Goal: Task Accomplishment & Management: Manage account settings

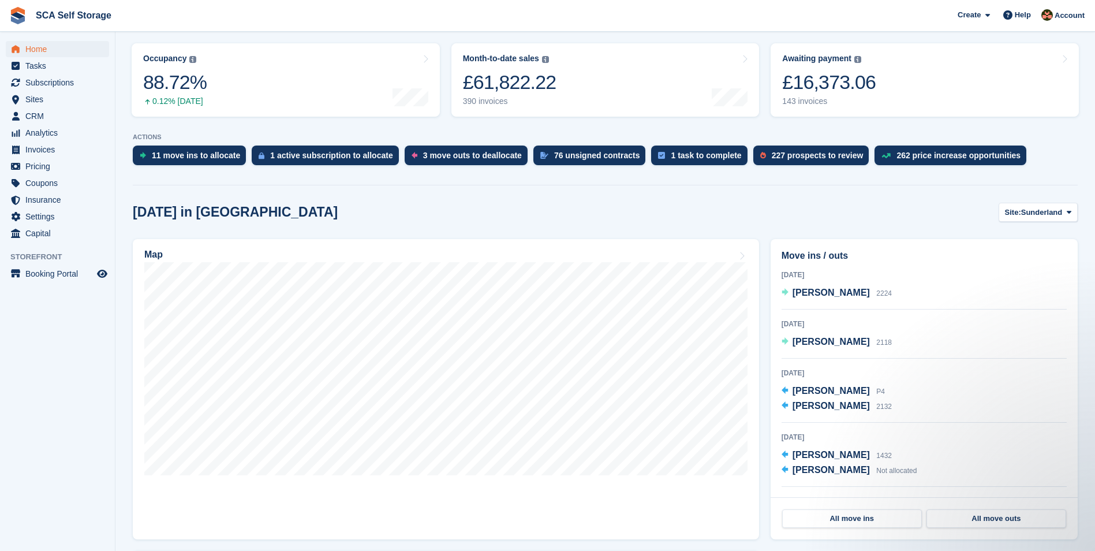
scroll to position [159, 0]
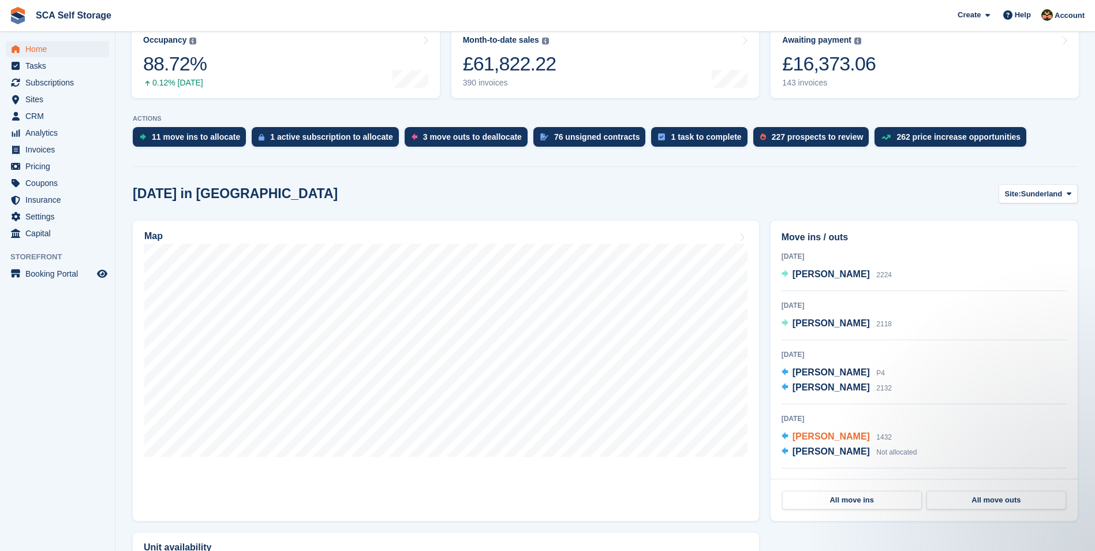
click at [838, 432] on span "[PERSON_NAME]" at bounding box center [831, 436] width 77 height 10
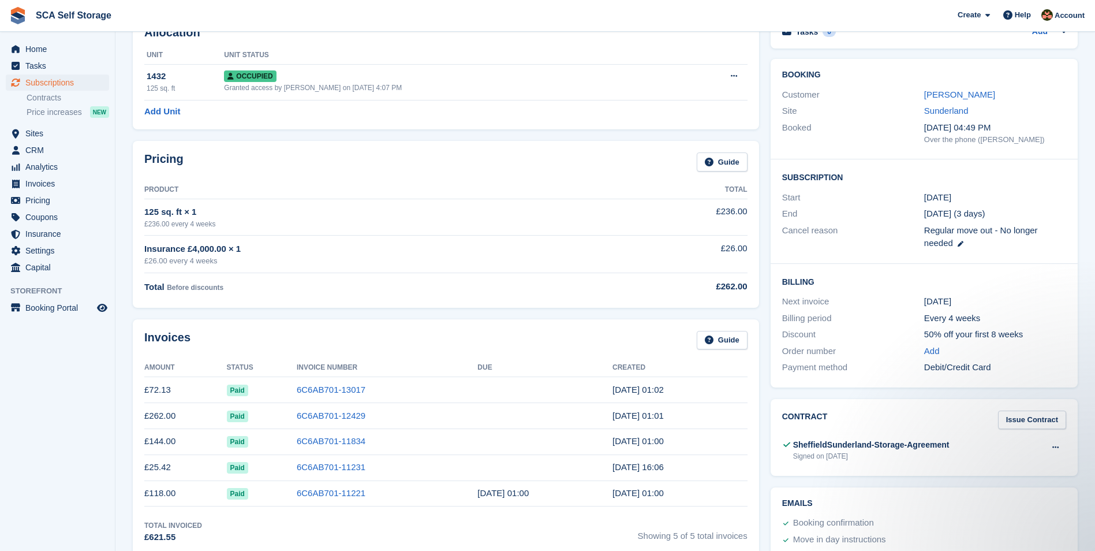
click at [632, 314] on div "Invoices Guide Amount Status Invoice Number Due Created £72.13 Paid 6C6AB701-13…" at bounding box center [446, 437] width 638 height 248
click at [629, 312] on div "Pricing Guide Product Total 125 sq. ft × 1 £236.00 every 4 weeks £236.00 Insura…" at bounding box center [446, 224] width 638 height 178
click at [642, 313] on div "Invoices Guide Amount Status Invoice Number Due Created £72.13 Paid 6C6AB701-13…" at bounding box center [446, 437] width 638 height 248
click at [640, 312] on div "Pricing Guide Product Total 125 sq. ft × 1 £236.00 every 4 weeks £236.00 Insura…" at bounding box center [446, 224] width 638 height 178
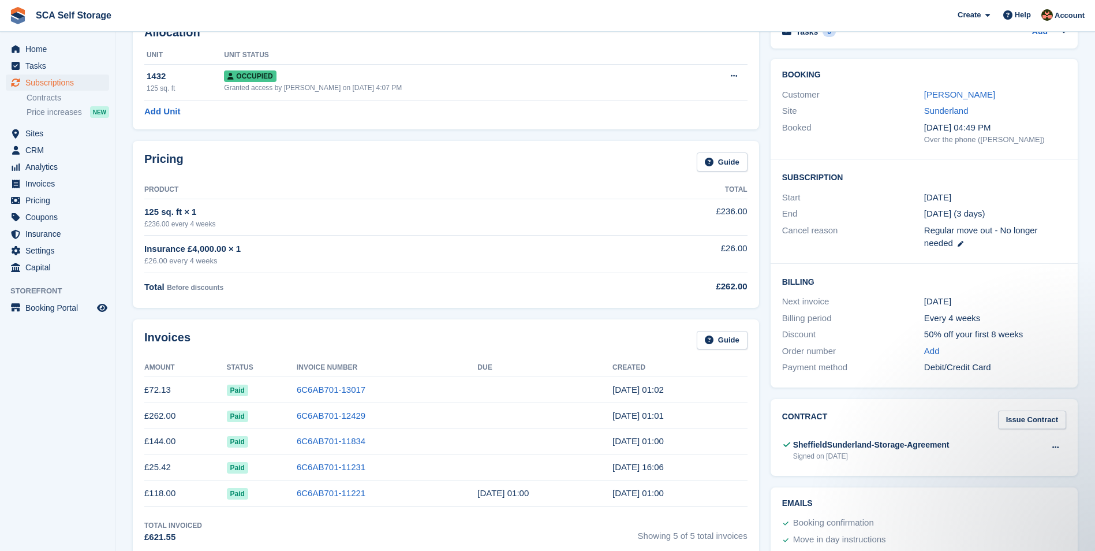
click at [640, 312] on div "Pricing Guide Product Total 125 sq. ft × 1 £236.00 every 4 weeks £236.00 Insura…" at bounding box center [446, 224] width 638 height 178
click at [840, 282] on h2 "Billing" at bounding box center [924, 281] width 284 height 12
click at [930, 219] on div "21 Sep (3 days)" at bounding box center [995, 213] width 142 height 13
click at [479, 355] on div "Invoices Guide" at bounding box center [445, 344] width 603 height 26
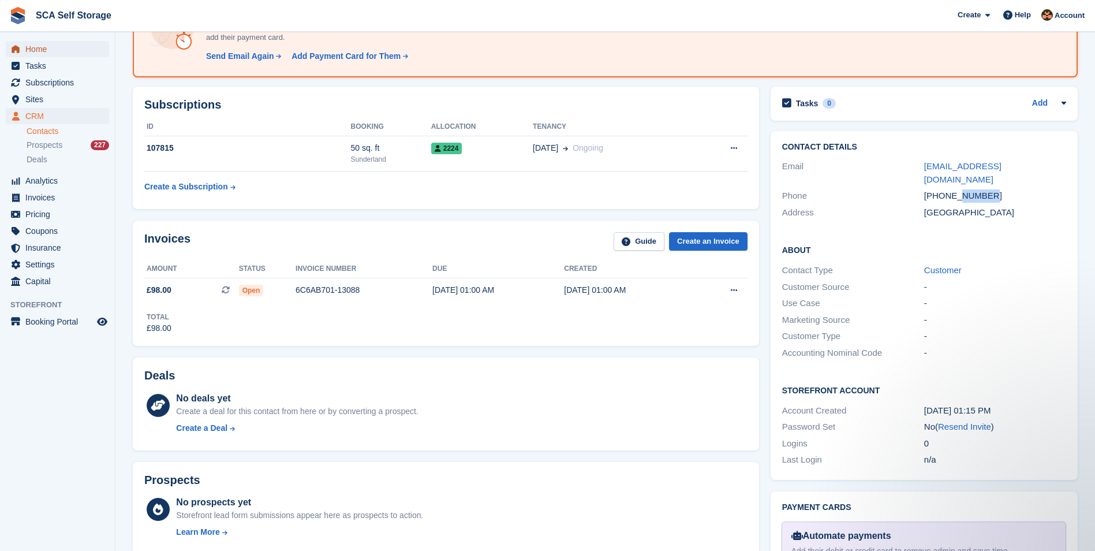
click at [48, 48] on span "Home" at bounding box center [59, 49] width 69 height 16
